Goal: Check status: Check status

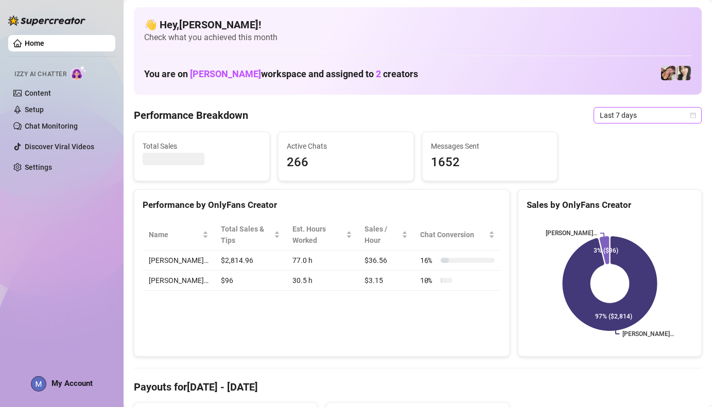
click at [616, 117] on span "Last 7 days" at bounding box center [648, 115] width 96 height 15
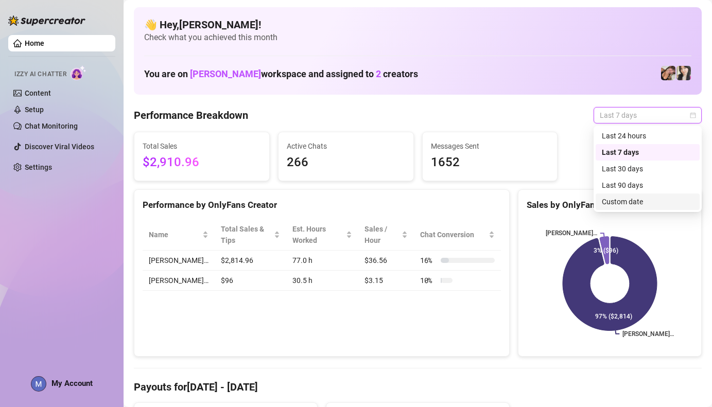
click at [622, 195] on div "Custom date" at bounding box center [647, 202] width 104 height 16
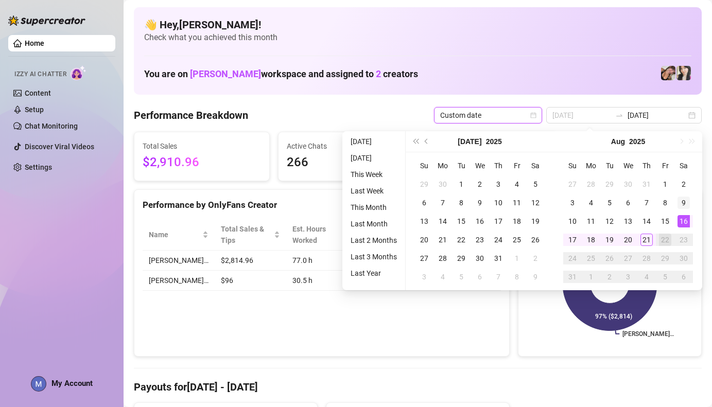
type input "[DATE]"
click at [679, 206] on div "9" at bounding box center [683, 203] width 12 height 12
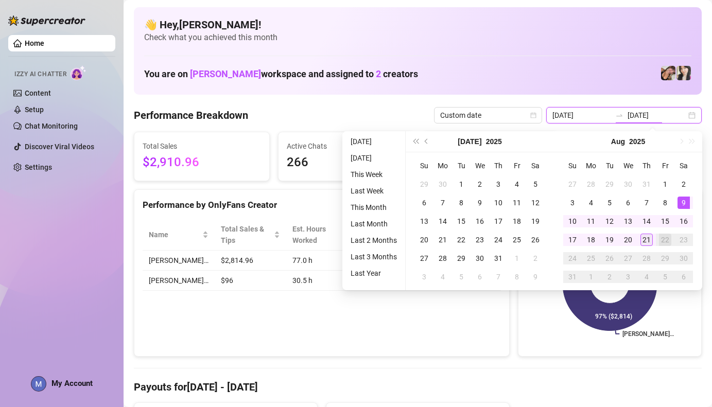
type input "[DATE]"
click at [648, 240] on div "21" at bounding box center [646, 240] width 12 height 12
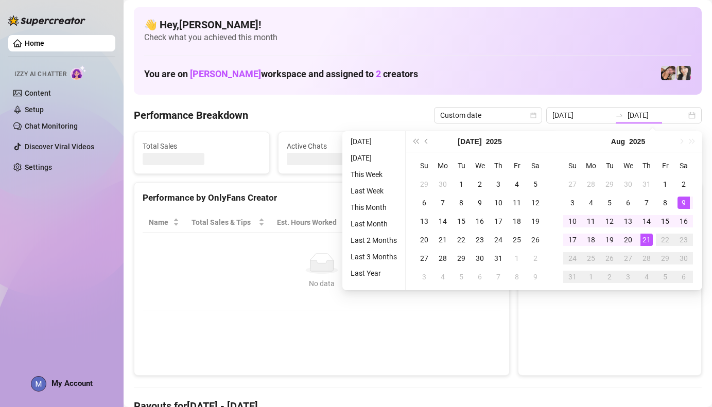
type input "[DATE]"
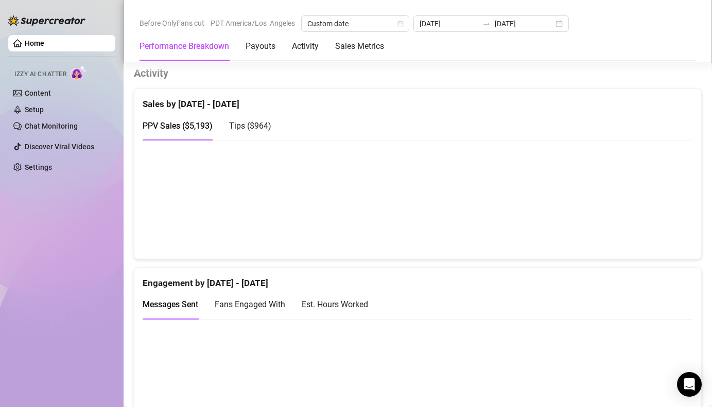
scroll to position [495, 0]
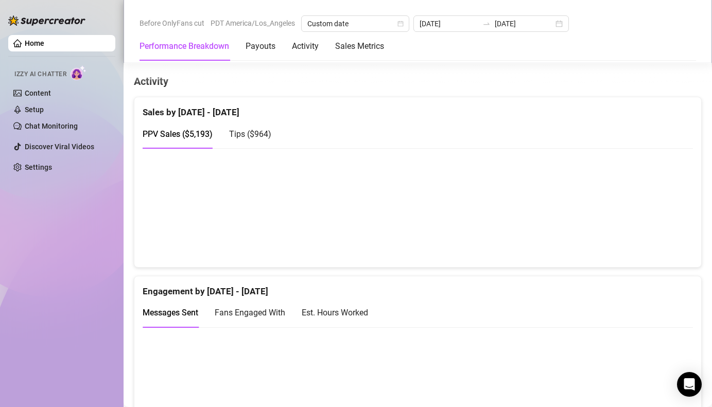
click at [246, 143] on div "Tips ( $964 )" at bounding box center [250, 133] width 42 height 29
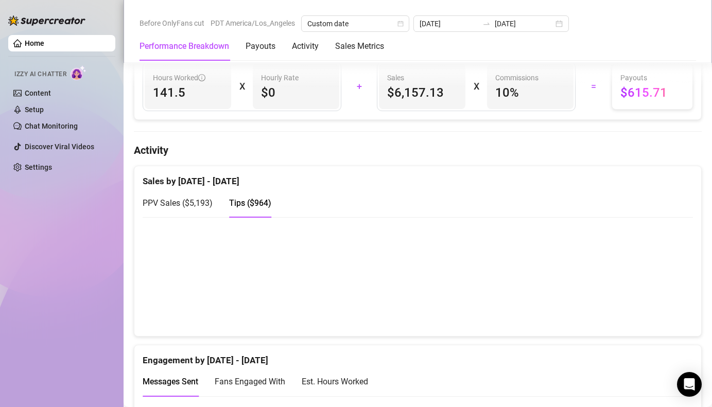
scroll to position [426, 0]
click at [186, 204] on span "PPV Sales ( $5,193 )" at bounding box center [178, 203] width 70 height 10
click at [236, 214] on div "Tips ( $964 )" at bounding box center [250, 202] width 42 height 29
